Goal: Transaction & Acquisition: Purchase product/service

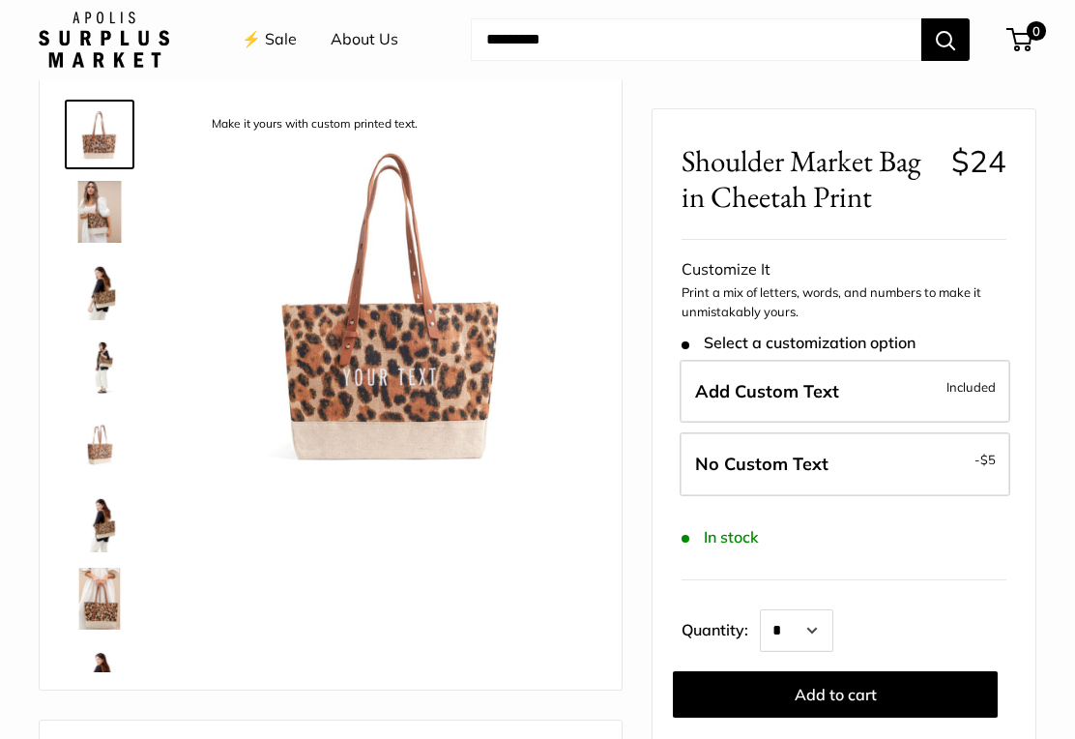
scroll to position [89, 0]
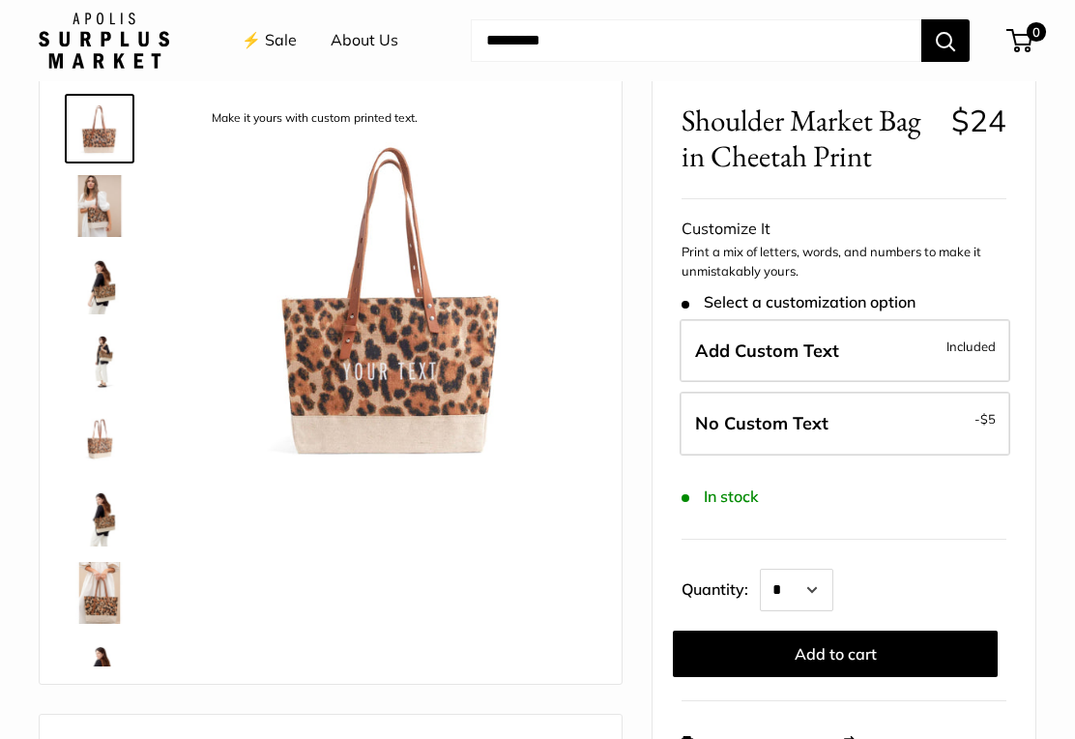
click at [886, 349] on label "Add Custom Text Included" at bounding box center [845, 351] width 331 height 64
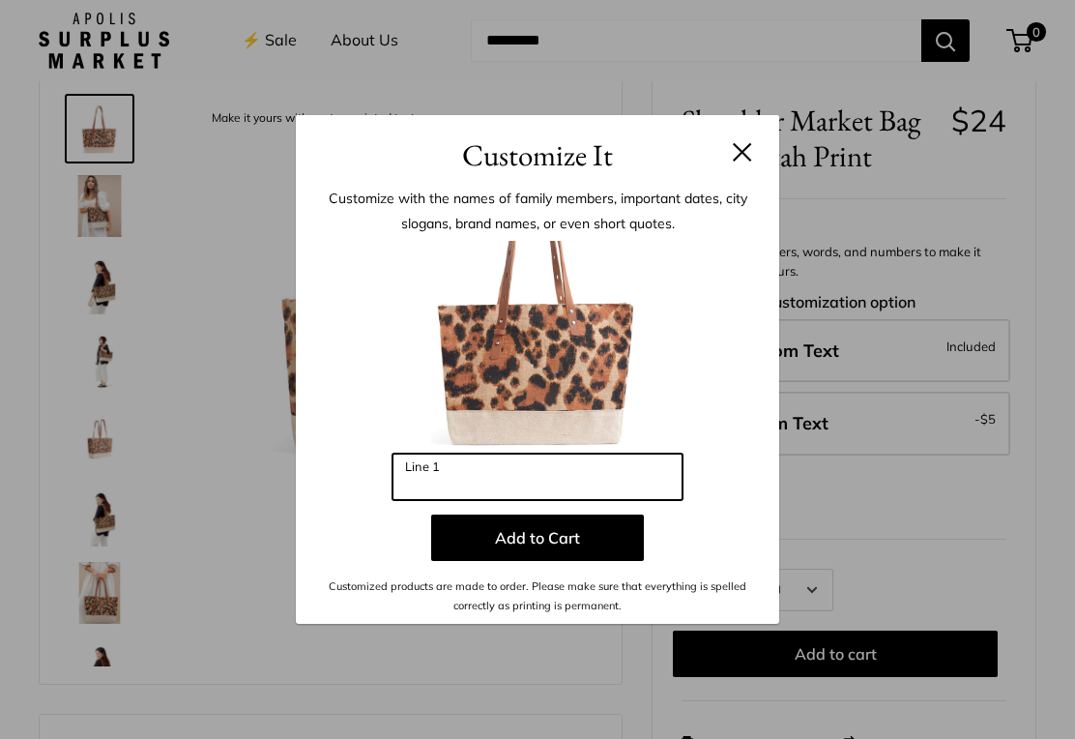
click at [446, 485] on input "Line 1" at bounding box center [538, 477] width 290 height 46
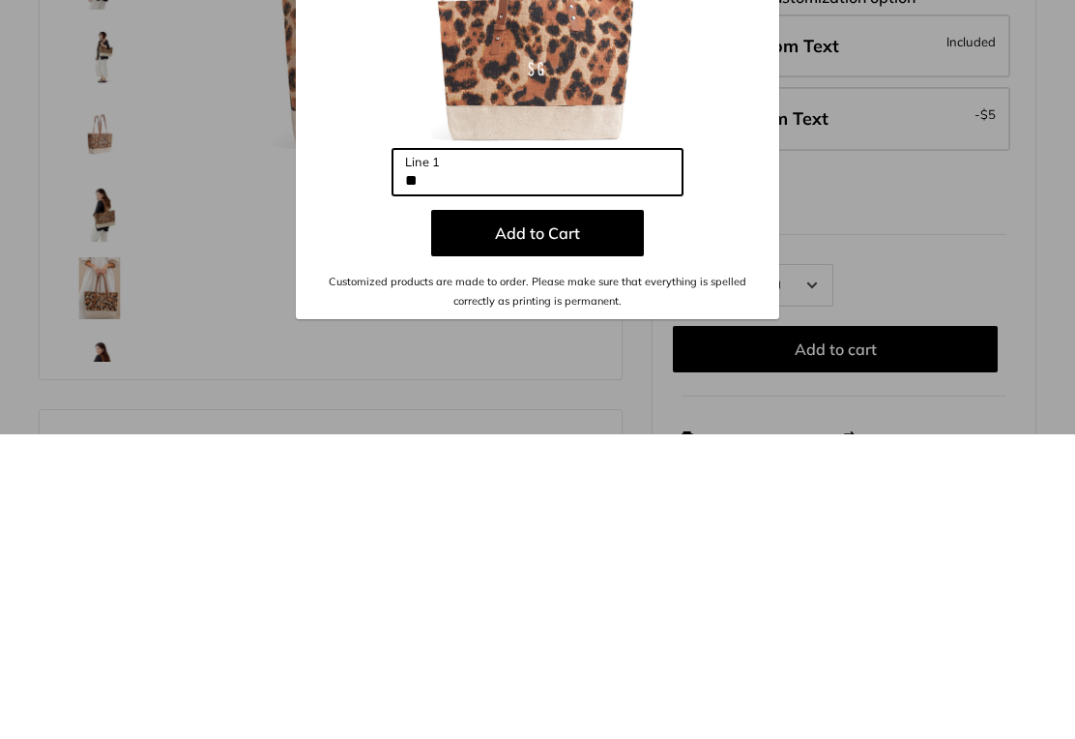
type input "**"
click at [578, 515] on button "Add to Cart" at bounding box center [537, 538] width 213 height 46
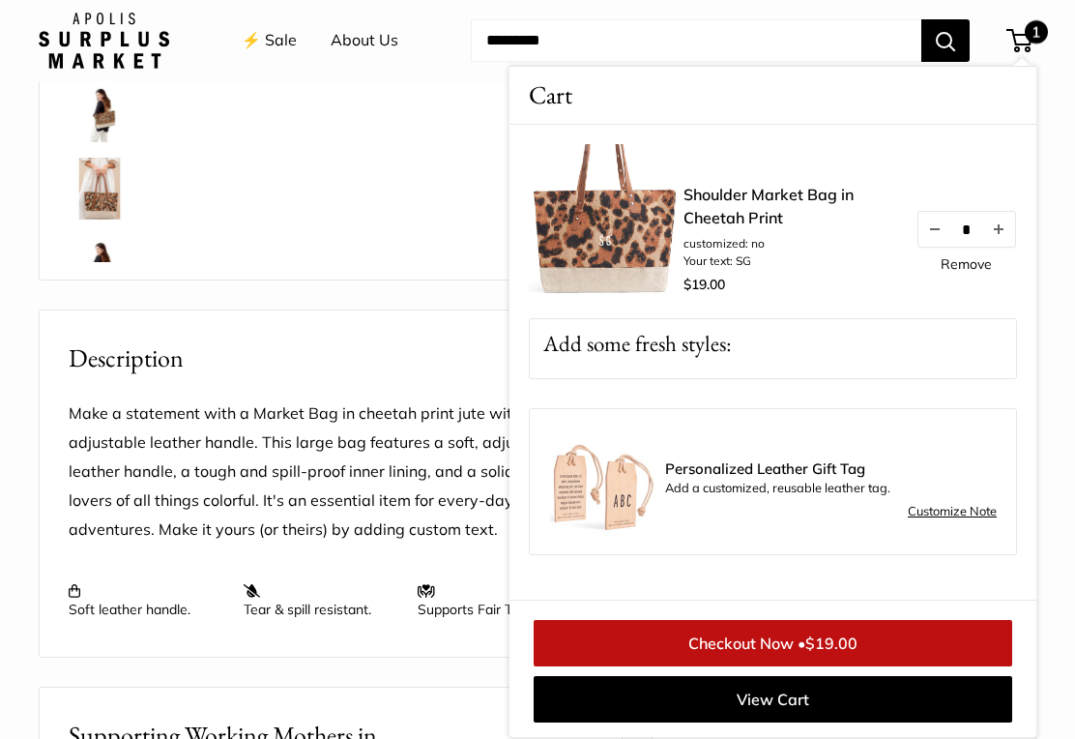
scroll to position [492, 0]
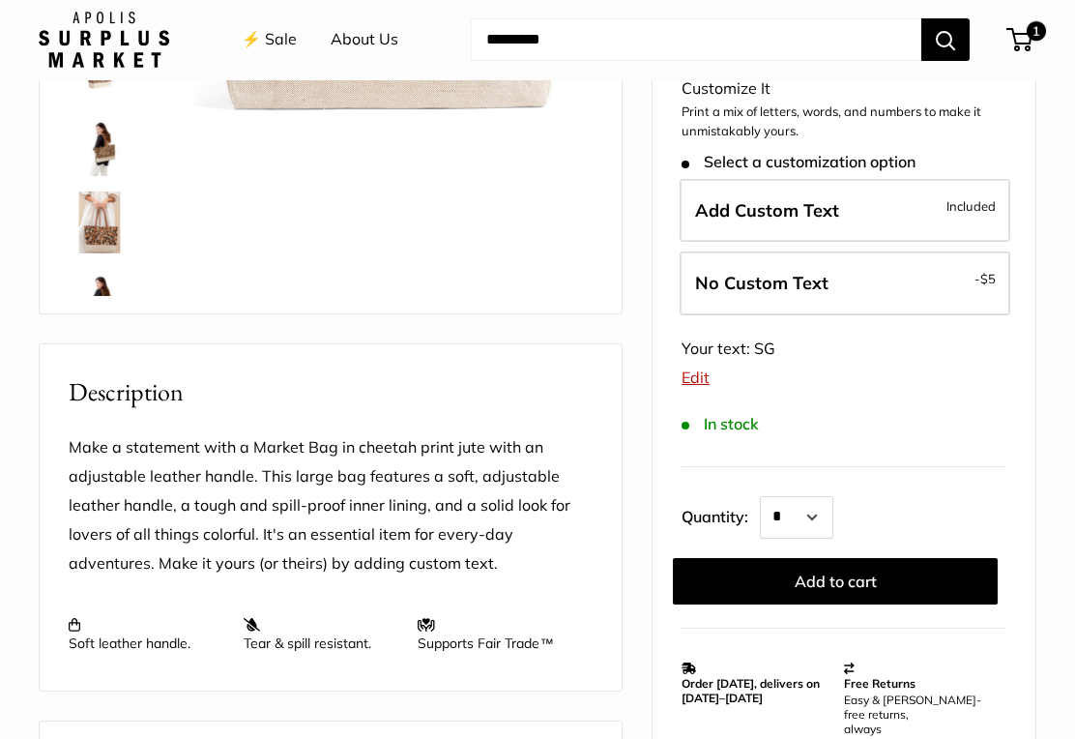
scroll to position [448, 0]
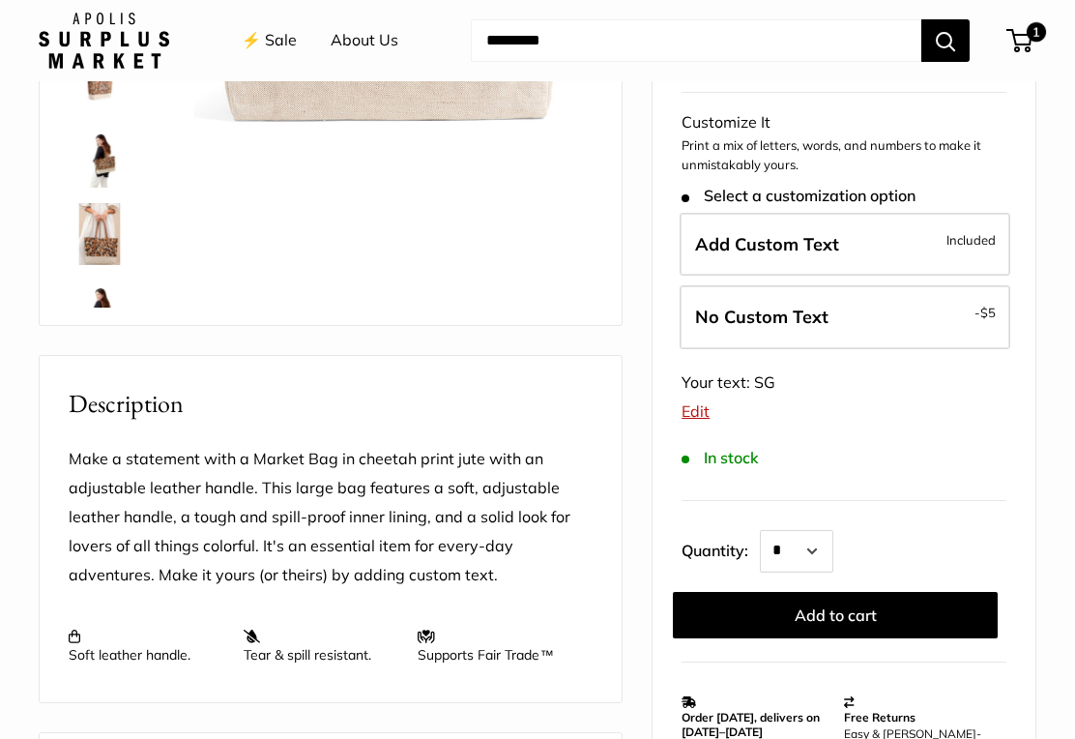
click at [831, 314] on label "No Custom Text - $5" at bounding box center [845, 317] width 331 height 64
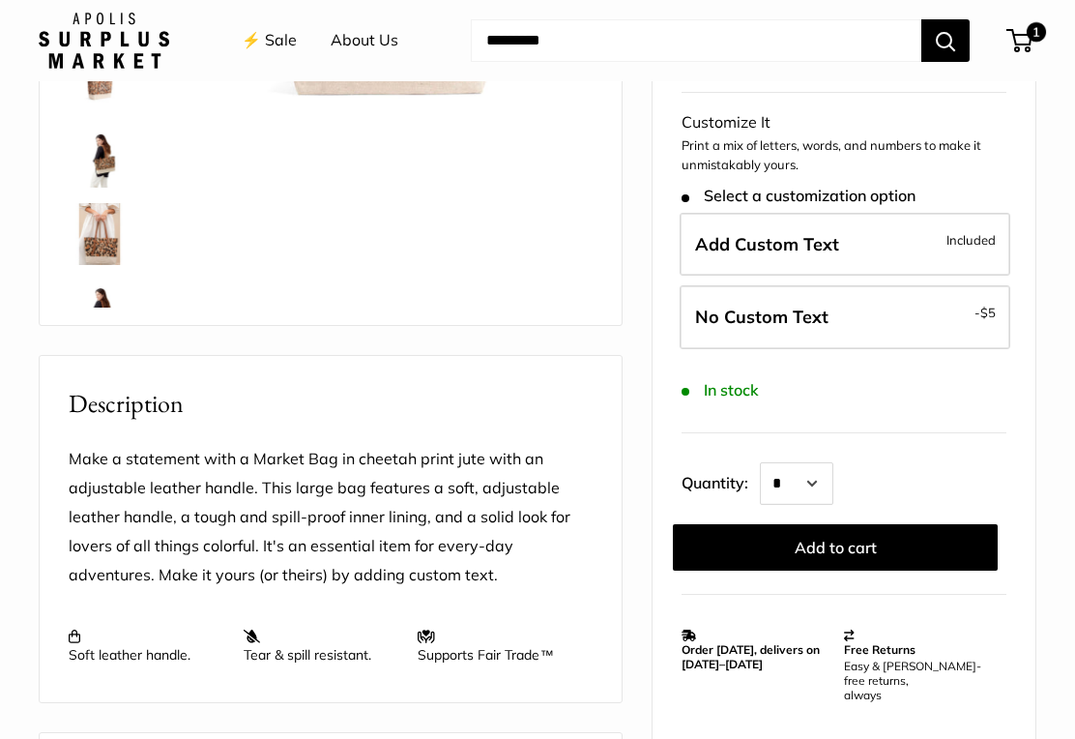
click at [833, 547] on button "Add to cart" at bounding box center [835, 547] width 325 height 46
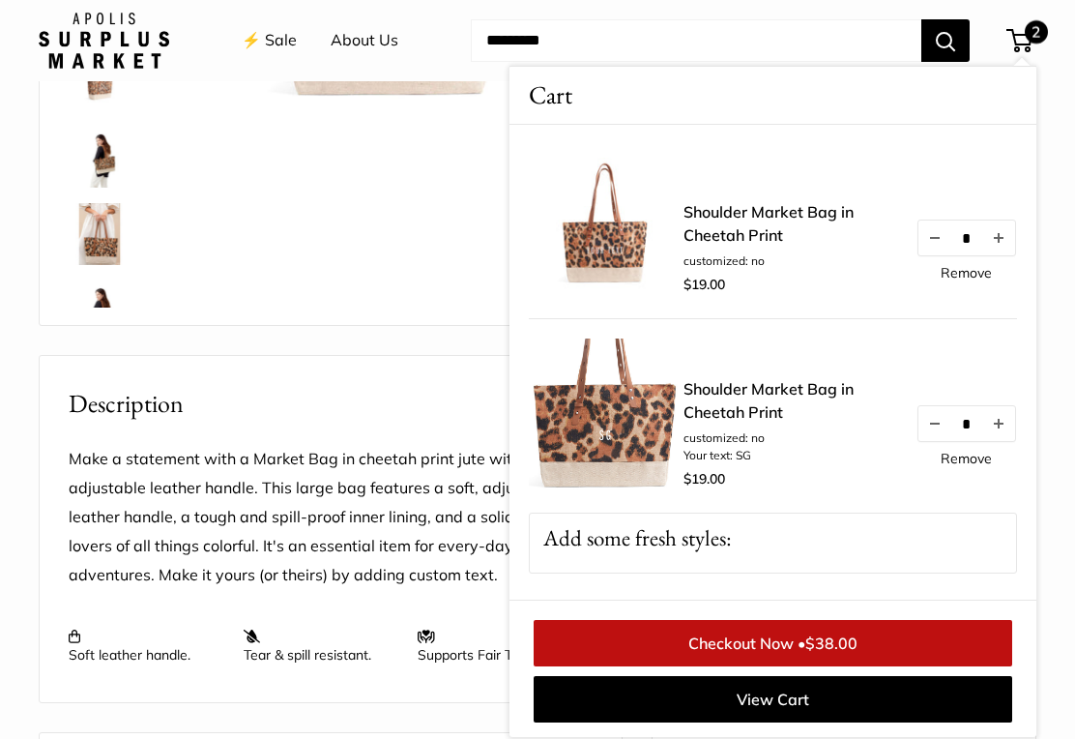
click at [441, 240] on div "Make it yours with custom printed text. Versatile adjustable handles for easy c…" at bounding box center [331, 17] width 534 height 576
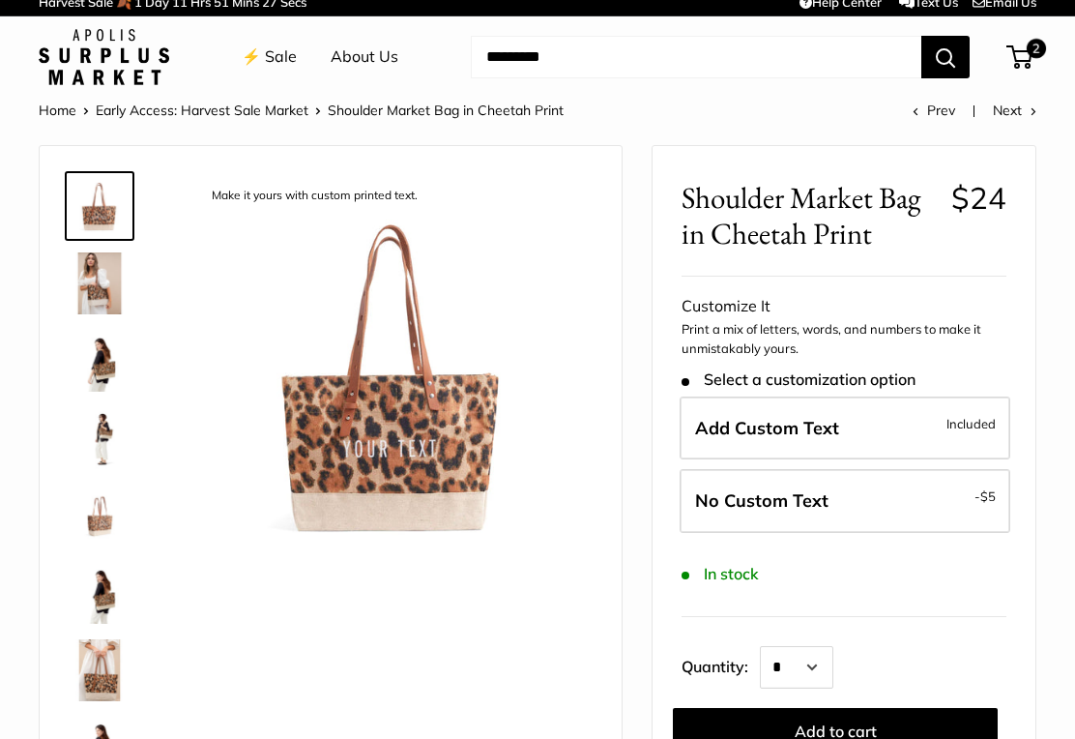
scroll to position [0, 0]
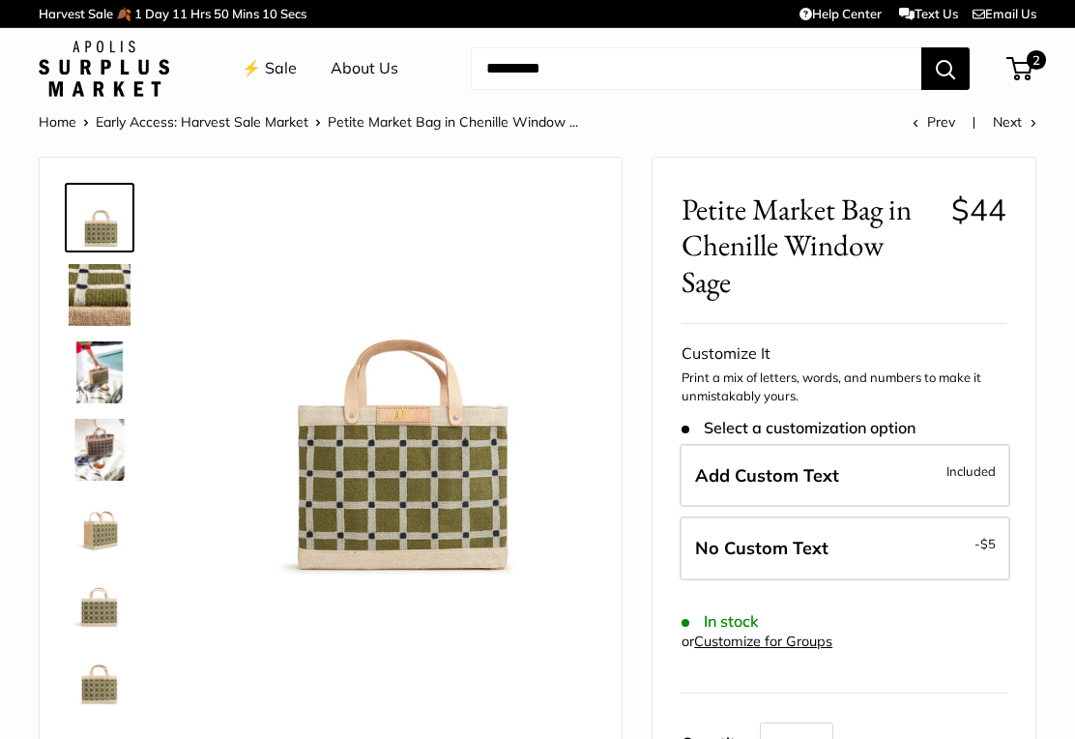
click at [790, 542] on span "No Custom Text" at bounding box center [761, 548] width 133 height 22
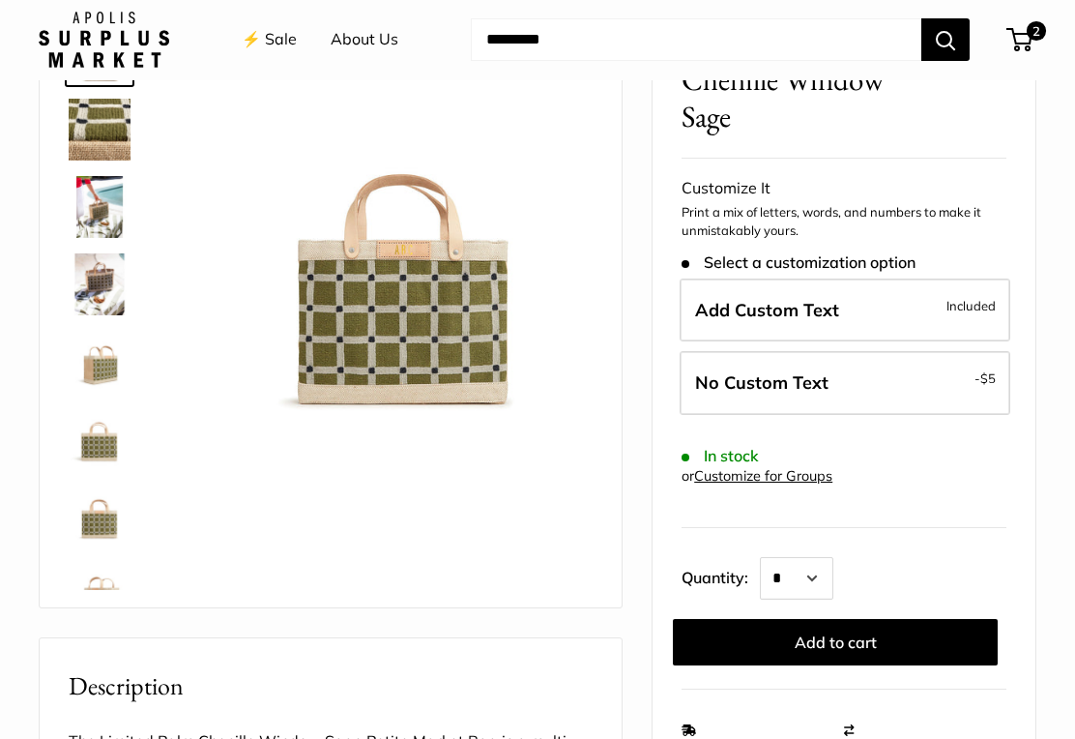
scroll to position [159, 0]
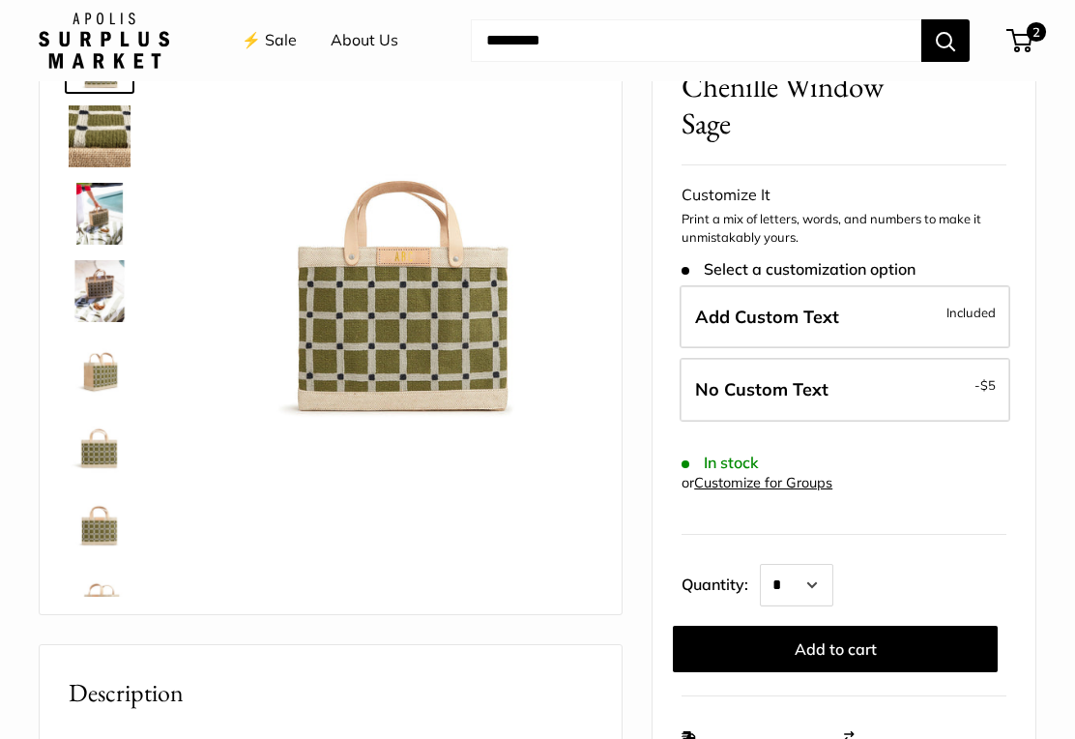
click at [862, 394] on label "No Custom Text - $5" at bounding box center [845, 390] width 331 height 64
click at [819, 581] on select "* * * * * * * * * *** *** *** *** *** *** *** *** *** *** *** *** *** *** *** *…" at bounding box center [797, 585] width 74 height 43
select select "*"
click at [836, 647] on button "Add to cart" at bounding box center [835, 649] width 325 height 46
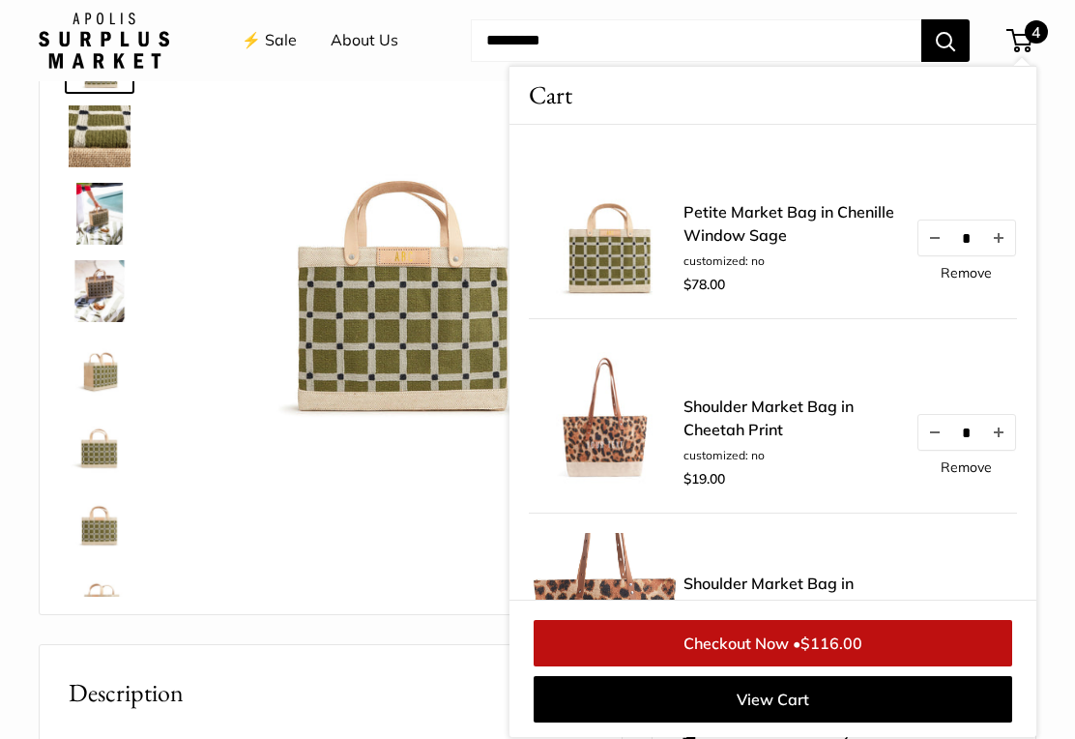
click at [370, 507] on div at bounding box center [331, 306] width 534 height 576
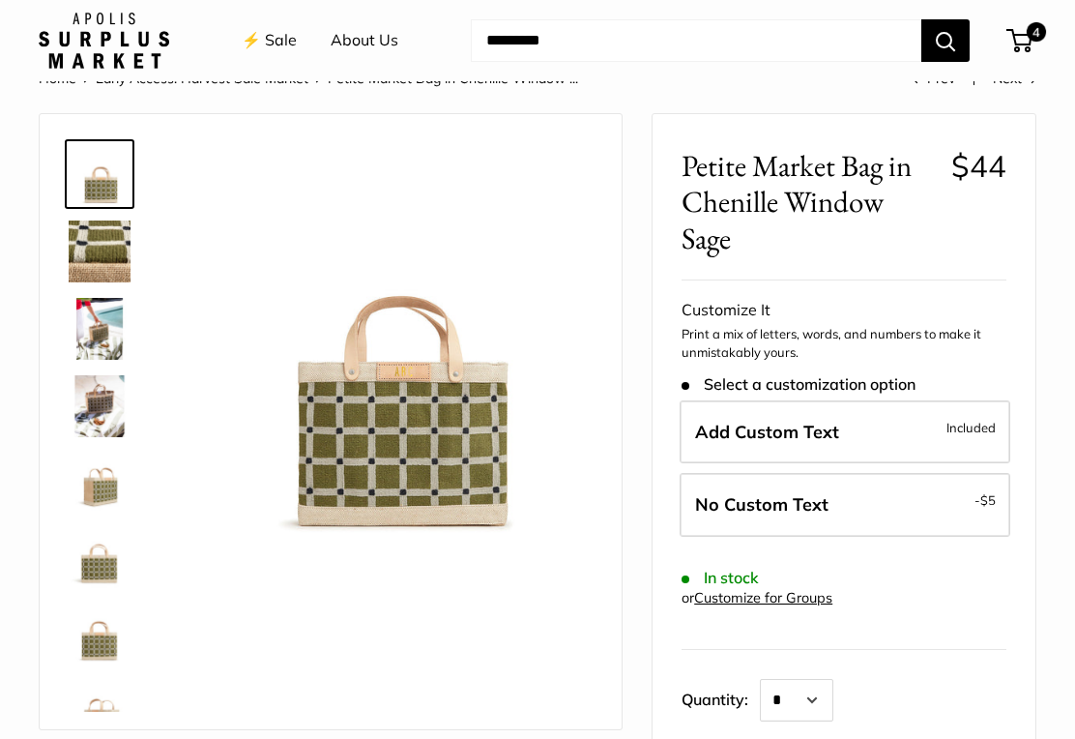
scroll to position [0, 0]
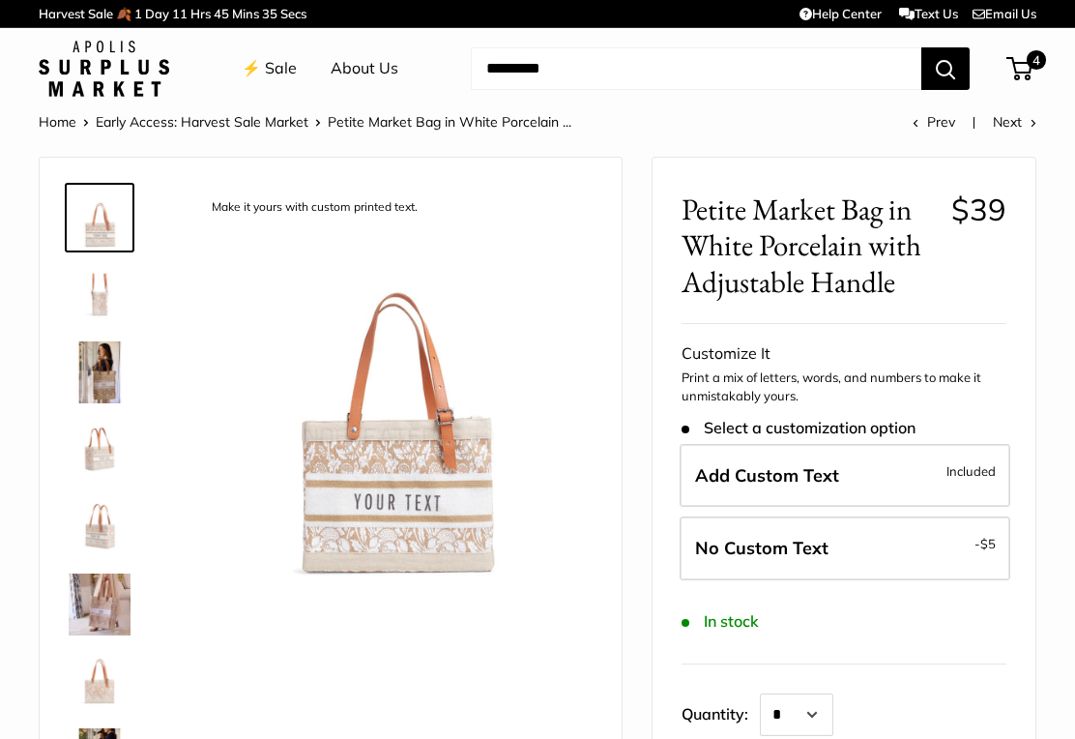
click at [114, 682] on img at bounding box center [100, 682] width 62 height 62
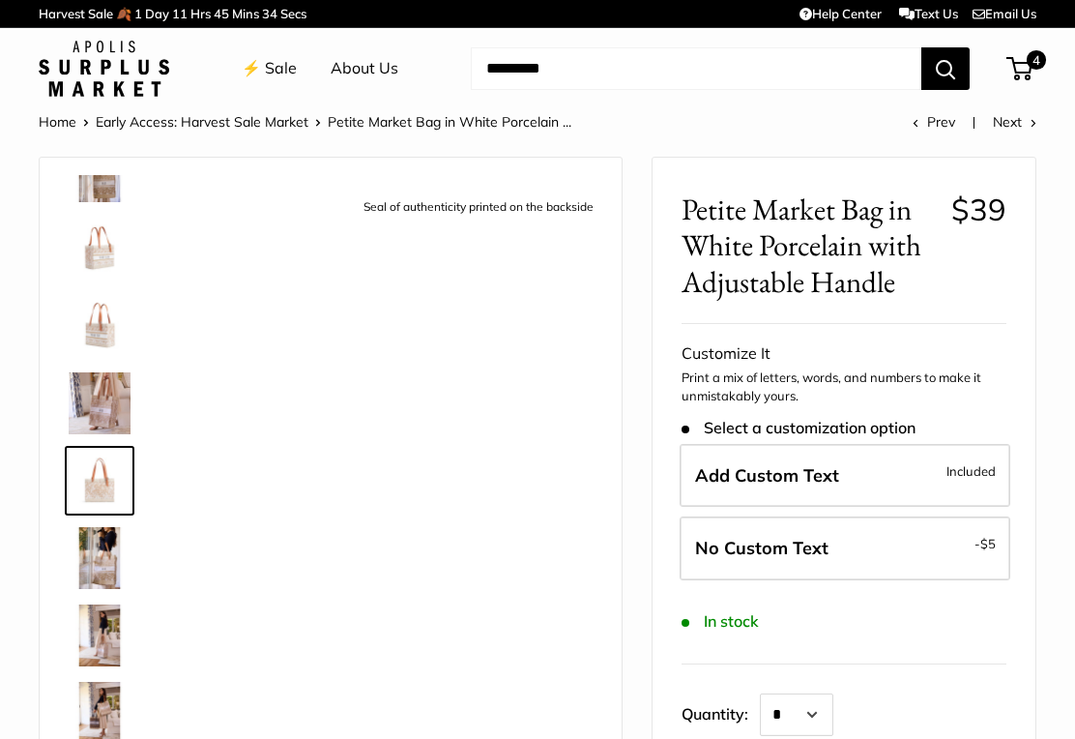
scroll to position [215, 0]
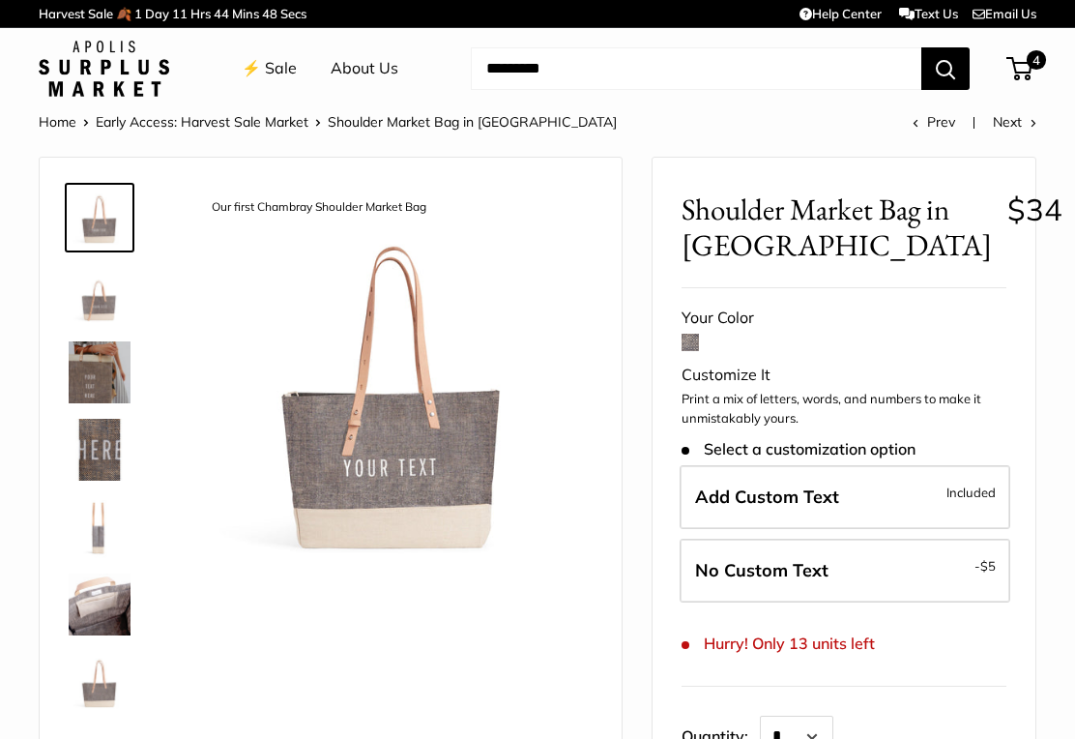
click at [851, 497] on label "Add Custom Text Included" at bounding box center [845, 497] width 331 height 64
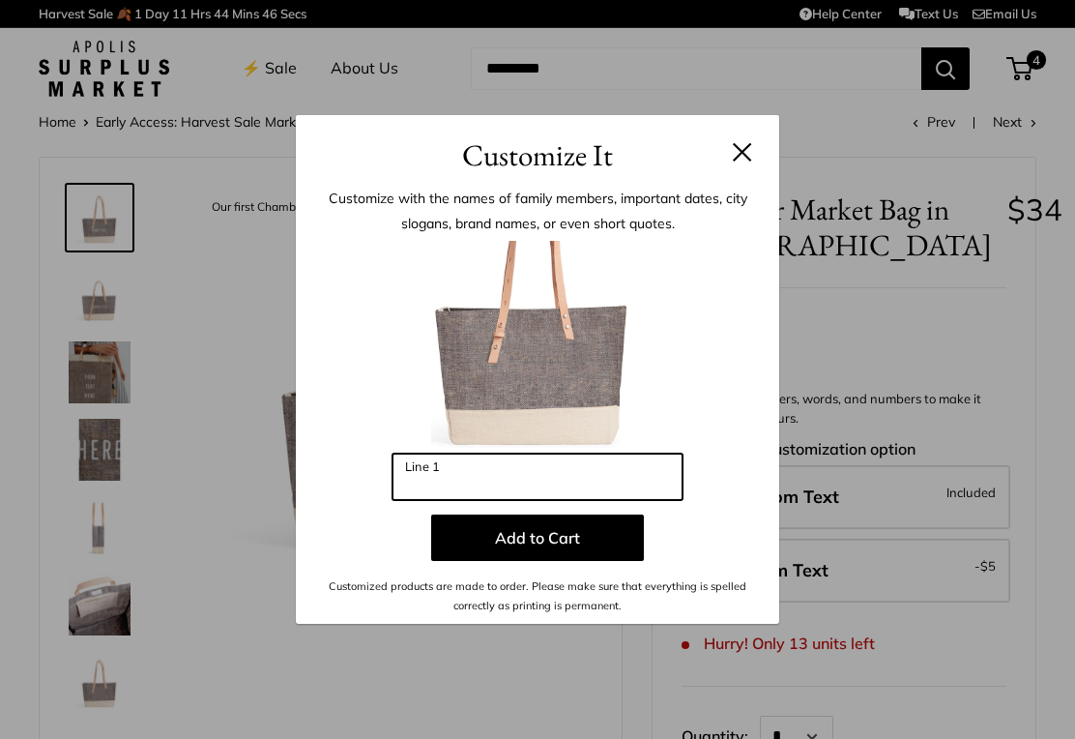
click at [468, 478] on input "Line 1" at bounding box center [538, 477] width 290 height 46
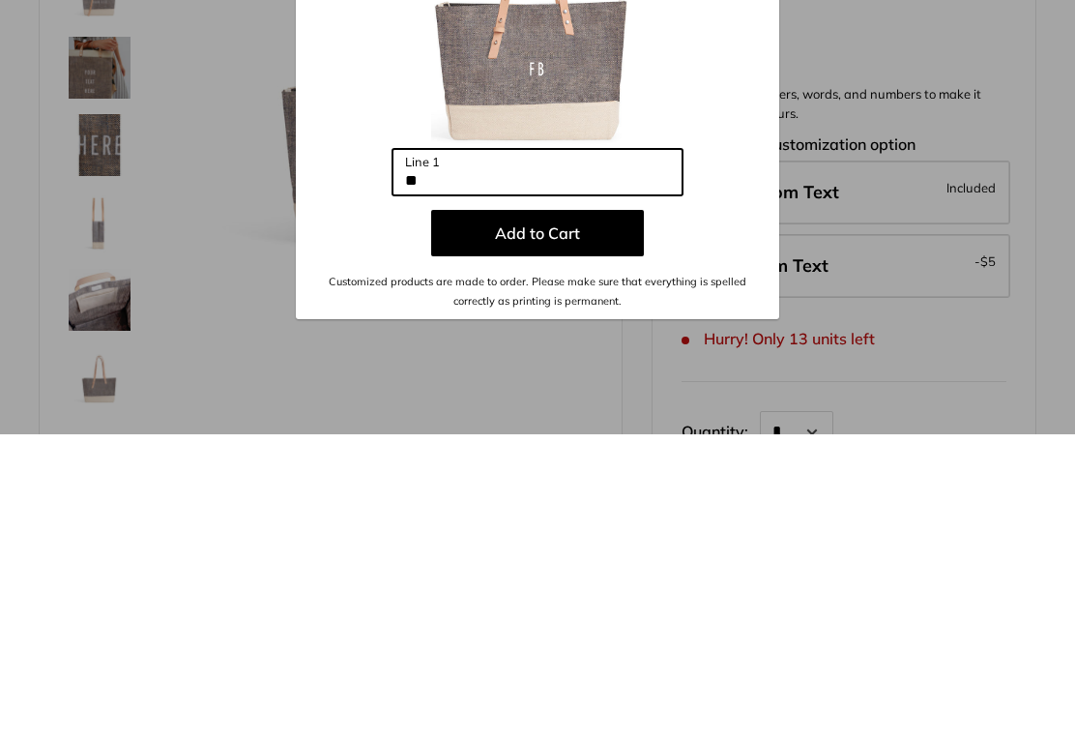
type input "**"
click at [559, 515] on button "Add to Cart" at bounding box center [537, 538] width 213 height 46
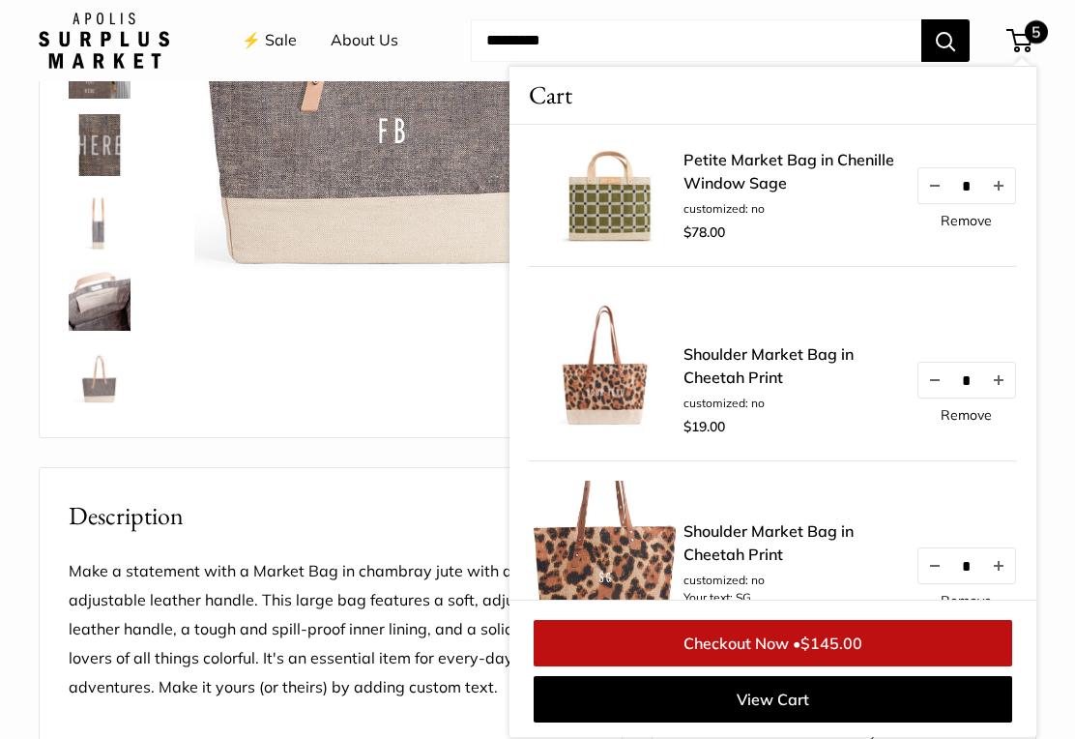
scroll to position [200, 0]
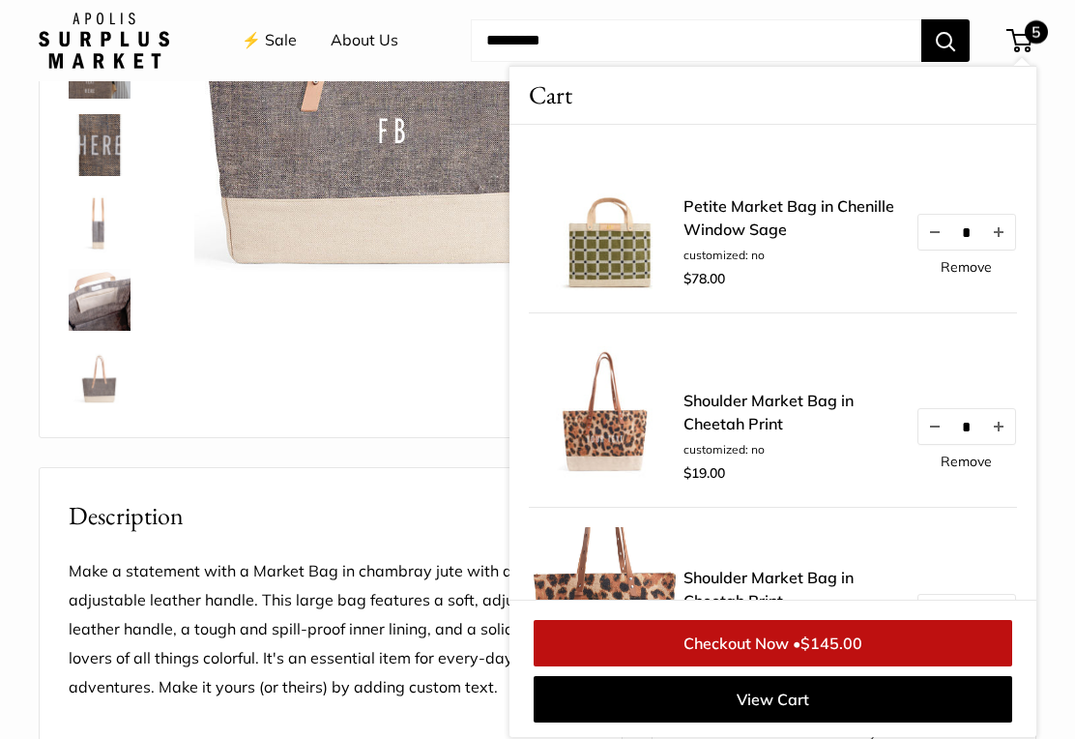
click at [1021, 391] on div "Shoulder Market Bag in Chambray customized: no Your text: FB $84.00 $29.00 * Re…" at bounding box center [773, 344] width 527 height 838
click at [728, 645] on link "Checkout Now • $145.00" at bounding box center [773, 643] width 479 height 46
